Goal: Navigation & Orientation: Find specific page/section

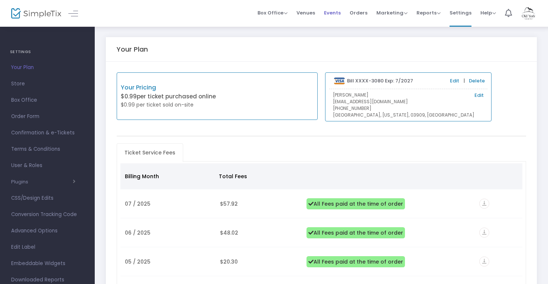
click at [338, 14] on span "Events" at bounding box center [332, 12] width 17 height 19
